Goal: Task Accomplishment & Management: Check status

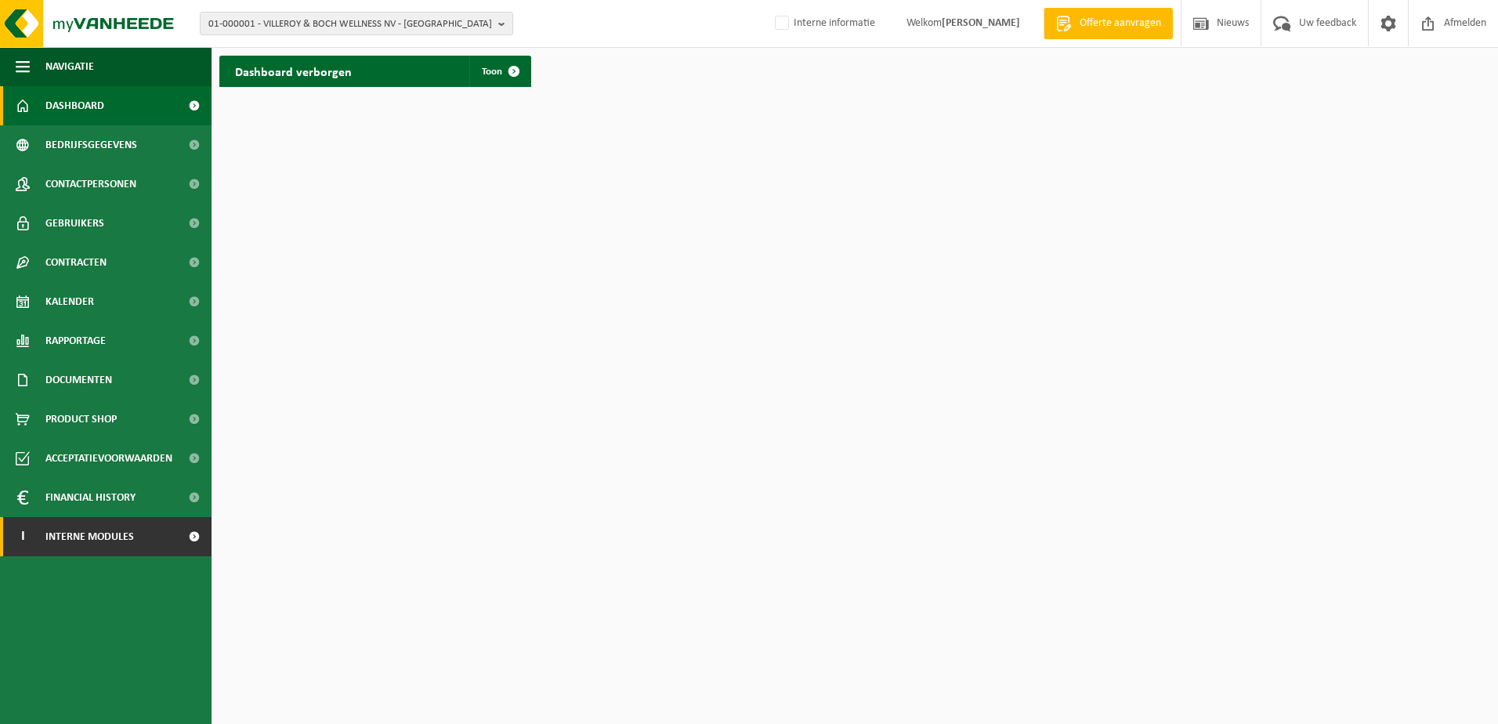
click at [95, 540] on span "Interne modules" at bounding box center [89, 536] width 89 height 39
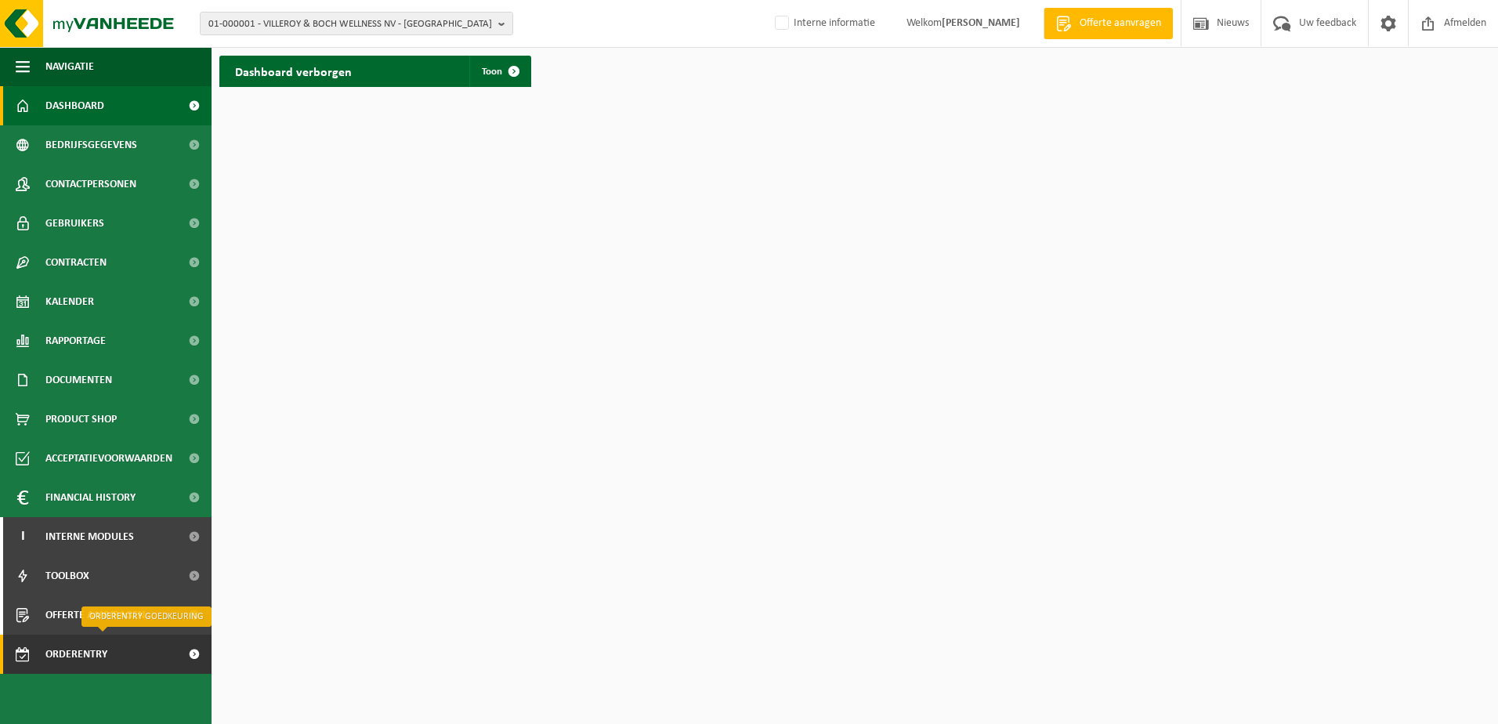
drag, startPoint x: 107, startPoint y: 657, endPoint x: 129, endPoint y: 657, distance: 22.7
click at [107, 656] on span "Orderentry Goedkeuring" at bounding box center [111, 654] width 132 height 39
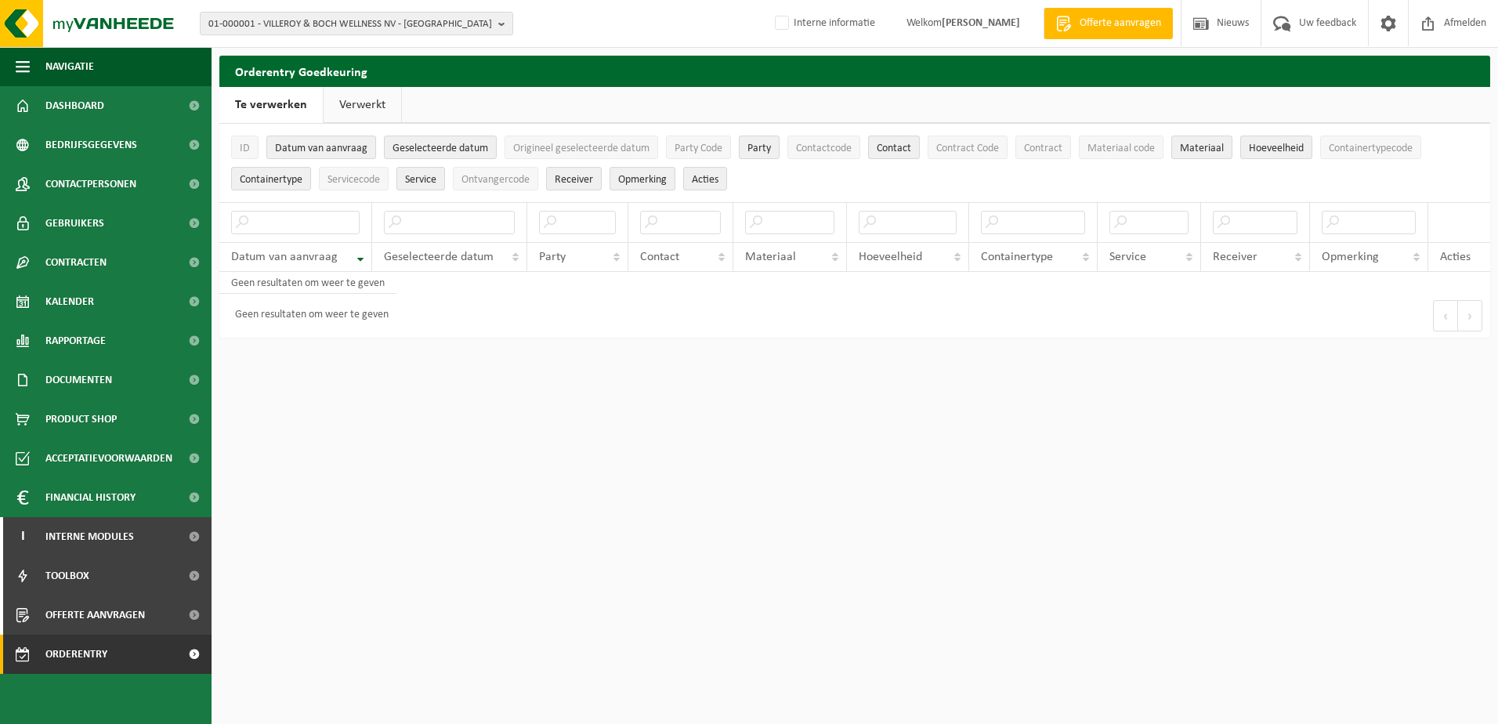
click at [368, 113] on link "Verwerkt" at bounding box center [363, 105] width 78 height 36
